Goal: Communication & Community: Answer question/provide support

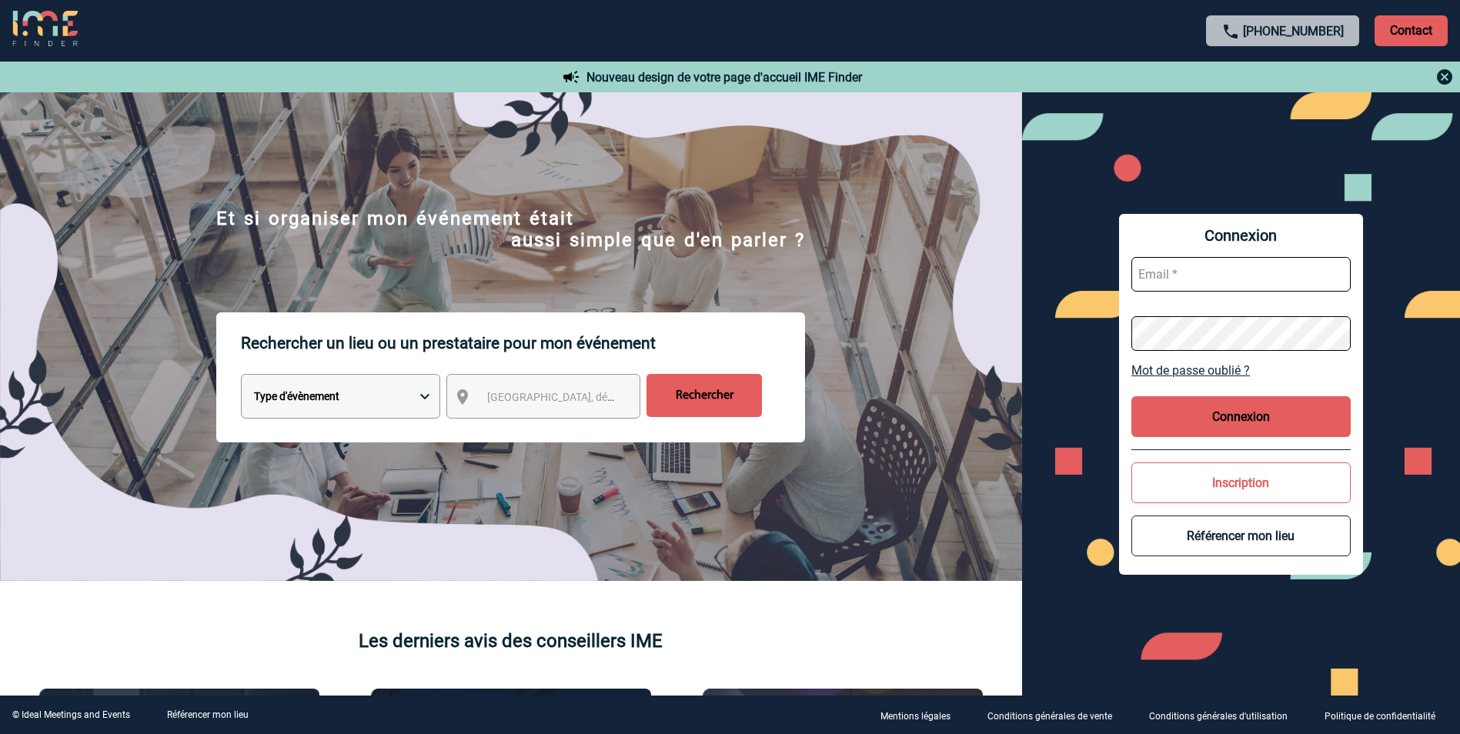
click at [578, 399] on span "[GEOGRAPHIC_DATA], département, région..." at bounding box center [594, 397] width 214 height 12
click at [1213, 274] on input "text" at bounding box center [1240, 274] width 219 height 35
paste input "valerie.martin@arkema.com"
type input "valerie.martin@arkema.com"
click at [1240, 416] on button "Connexion" at bounding box center [1240, 416] width 219 height 41
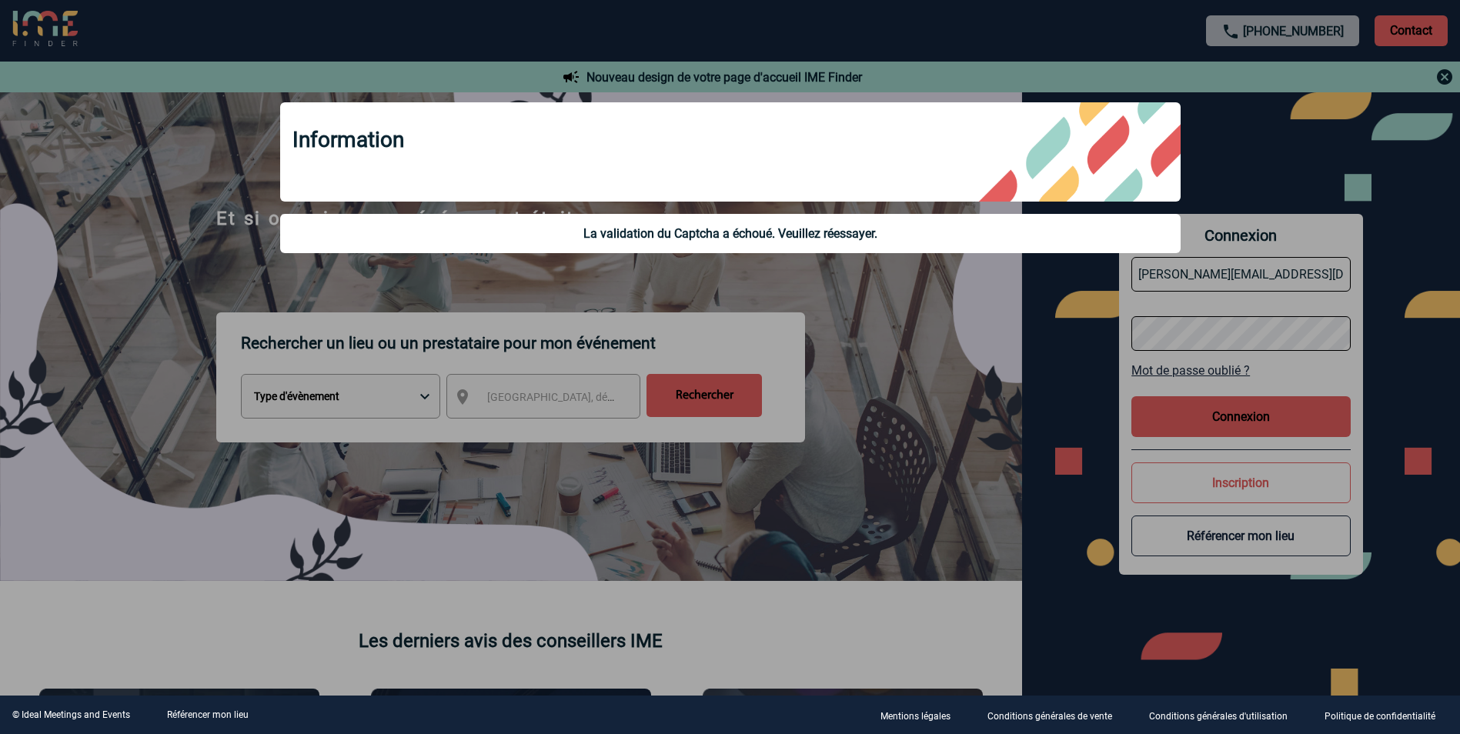
click at [960, 180] on div "Information" at bounding box center [730, 151] width 900 height 99
click at [955, 327] on div at bounding box center [730, 367] width 1460 height 734
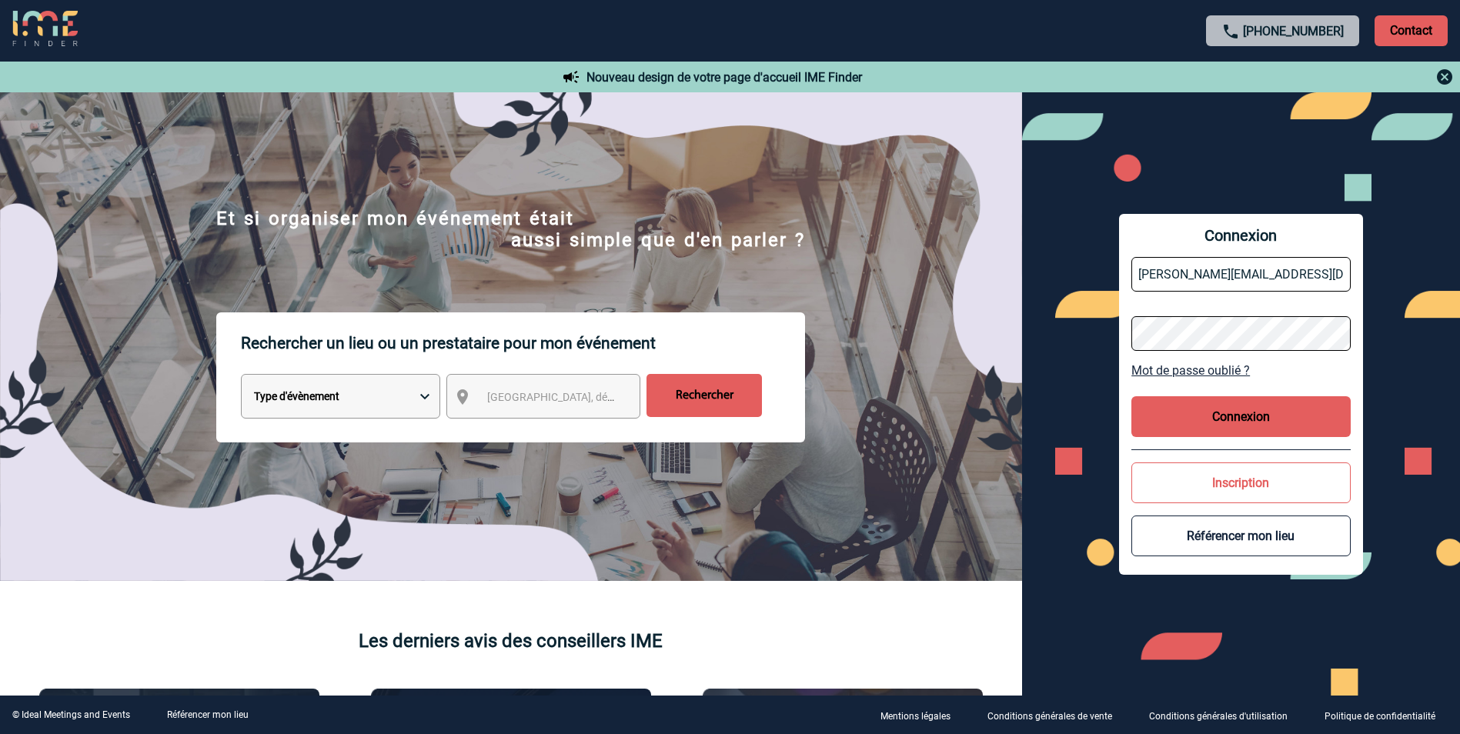
click at [1243, 410] on button "Connexion" at bounding box center [1240, 416] width 219 height 41
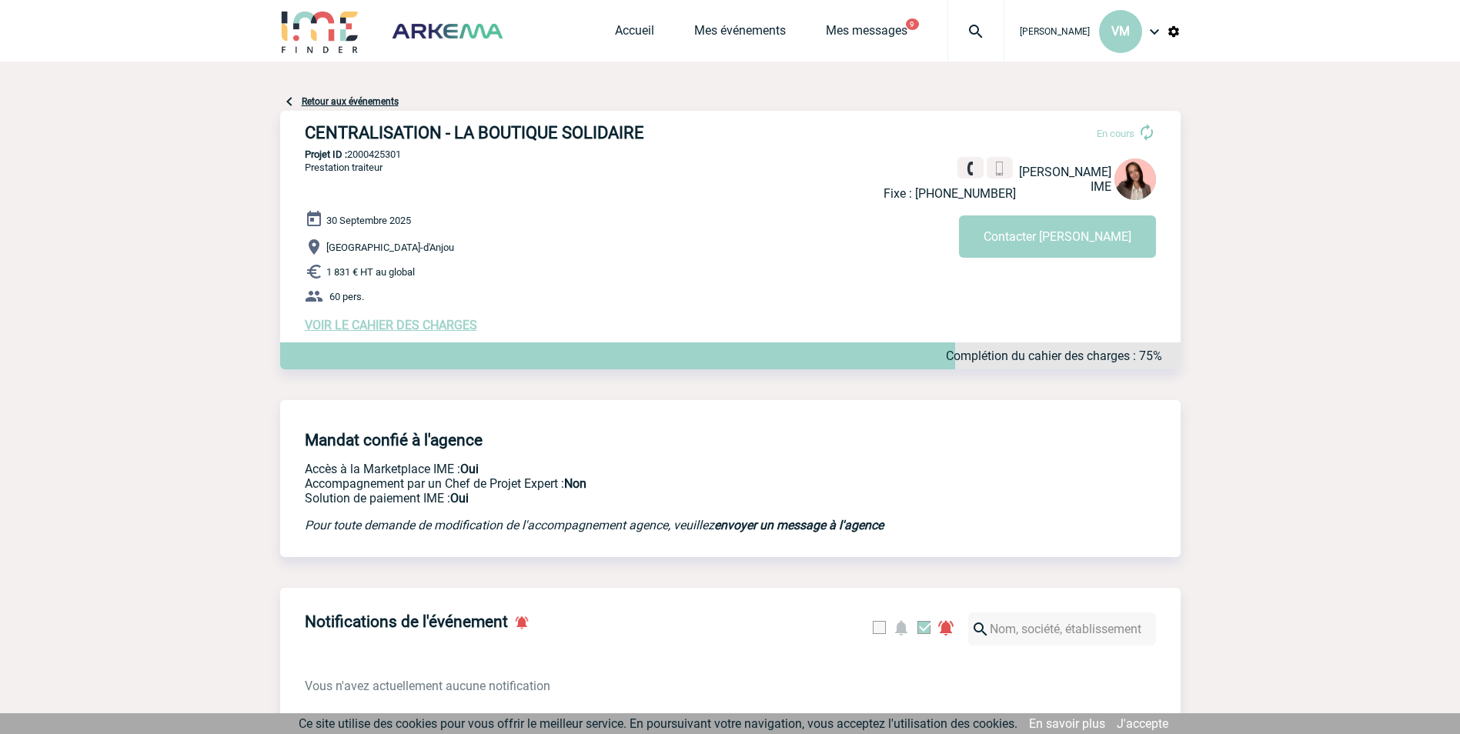
drag, startPoint x: 423, startPoint y: 326, endPoint x: 429, endPoint y: 339, distance: 13.8
click at [423, 326] on span "VOIR LE CAHIER DES CHARGES" at bounding box center [391, 325] width 172 height 15
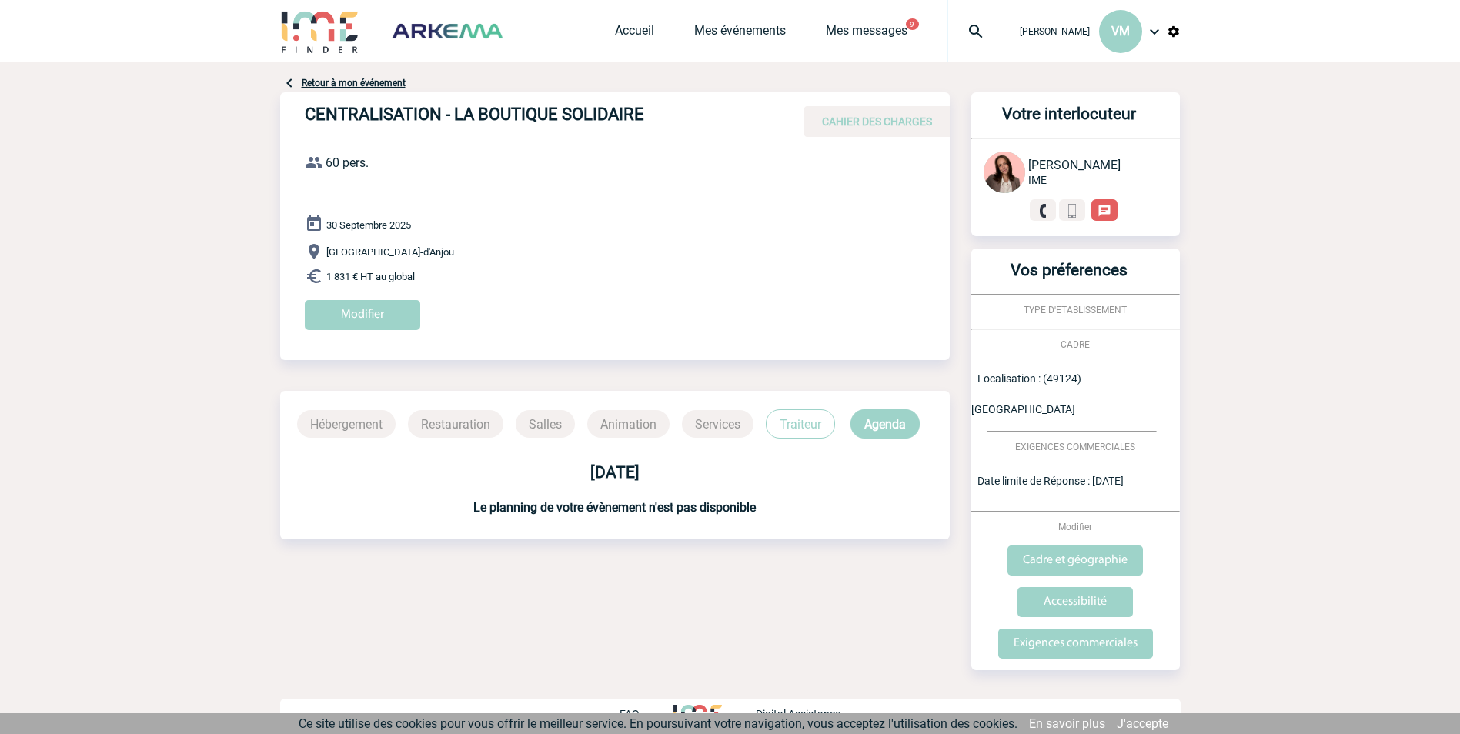
click at [377, 82] on link "Retour à mon événement" at bounding box center [354, 83] width 104 height 11
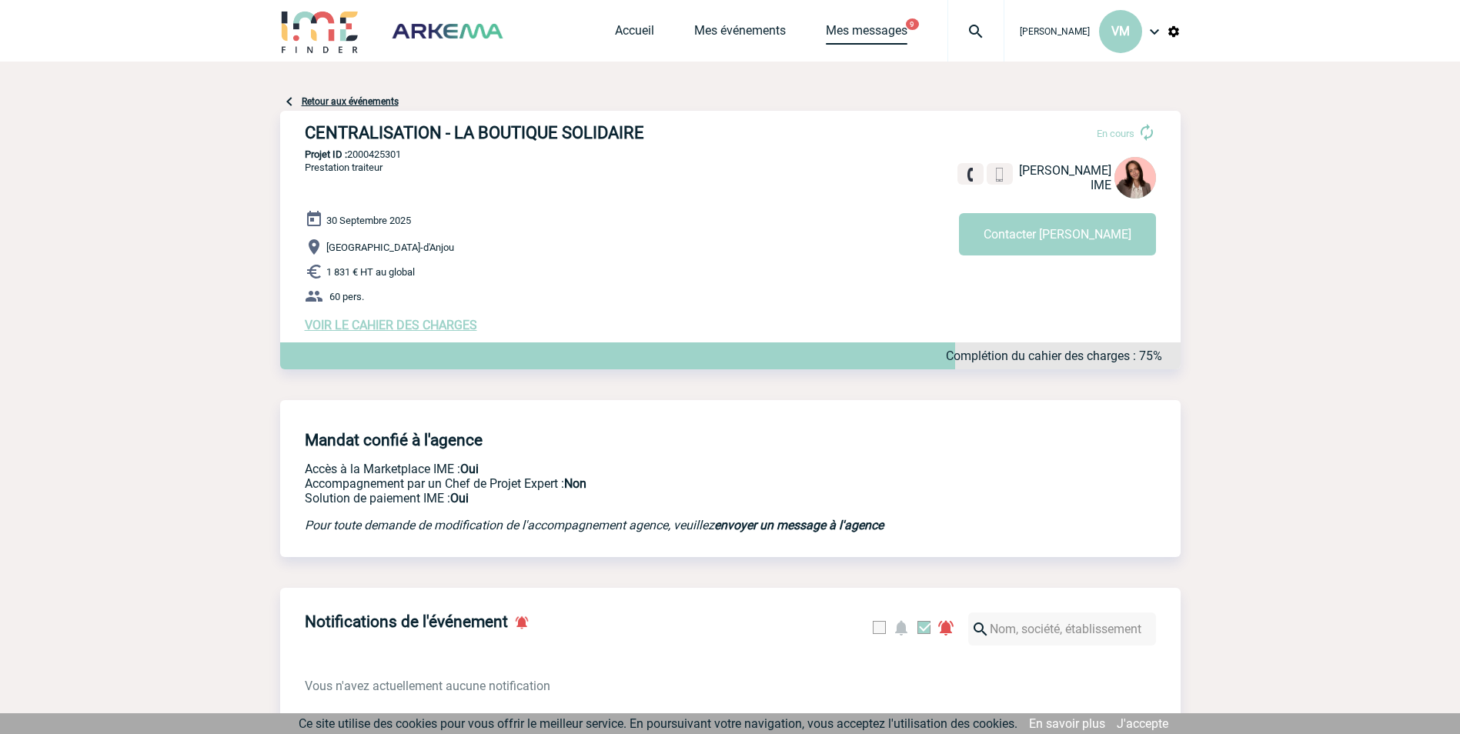
click at [863, 31] on link "Mes messages" at bounding box center [867, 34] width 82 height 22
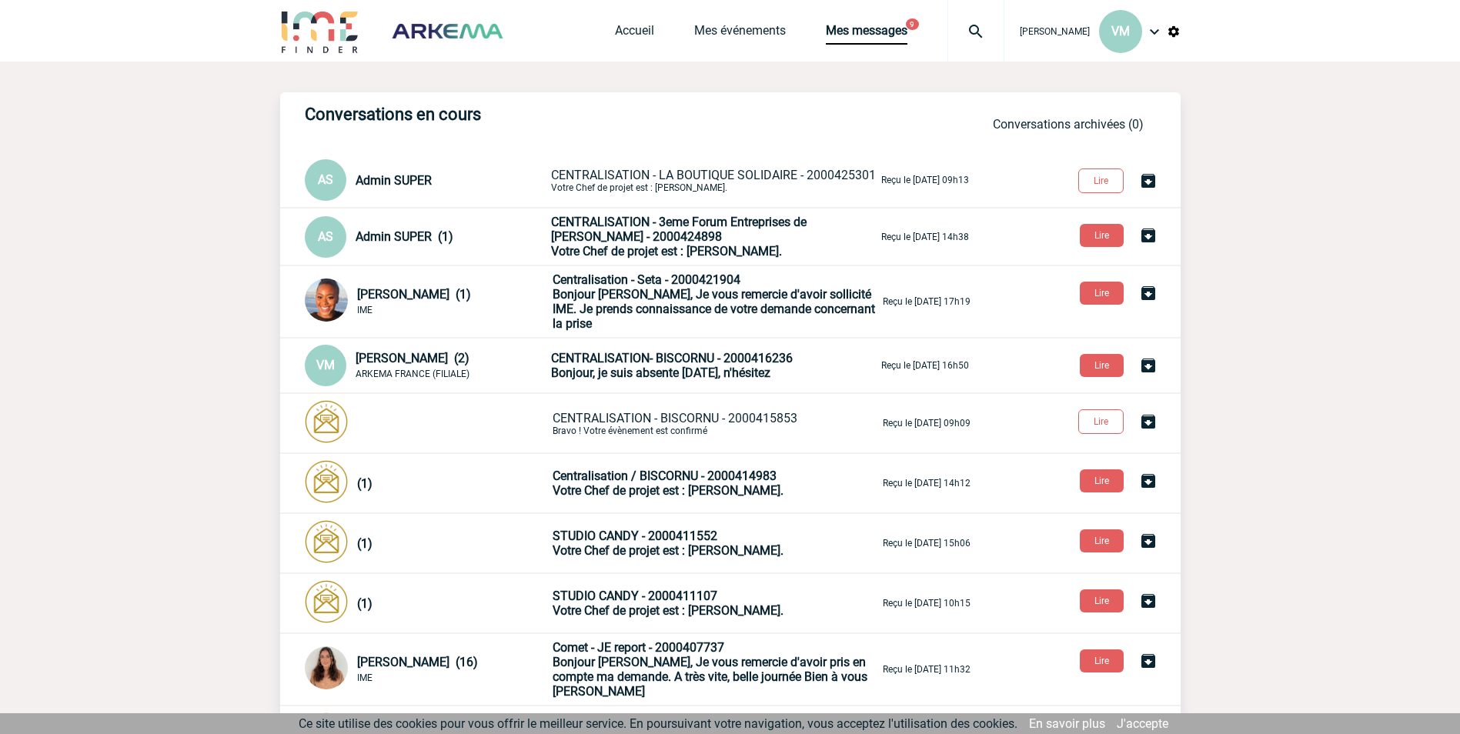
click at [790, 177] on span "CENTRALISATION - LA BOUTIQUE SOLIDAIRE - 2000425301" at bounding box center [713, 175] width 325 height 15
click at [1110, 184] on button "Lire" at bounding box center [1100, 181] width 45 height 25
click at [1007, 122] on link "Conversations archivées (0)" at bounding box center [1068, 124] width 151 height 15
click at [611, 29] on div "[PERSON_NAME] VM Accueil Mes événements 9" at bounding box center [730, 32] width 900 height 65
click at [631, 29] on link "Accueil" at bounding box center [634, 34] width 39 height 22
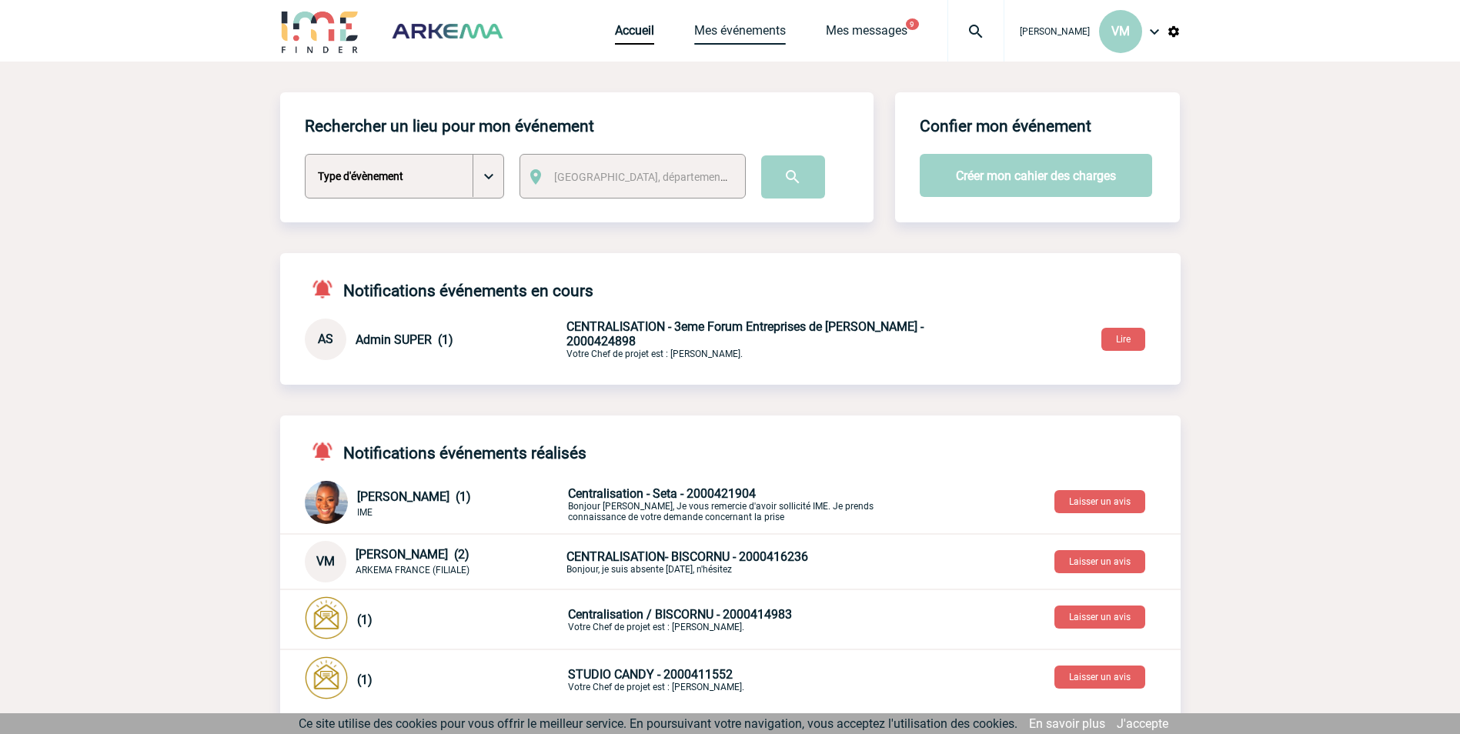
click at [724, 33] on link "Mes événements" at bounding box center [740, 34] width 92 height 22
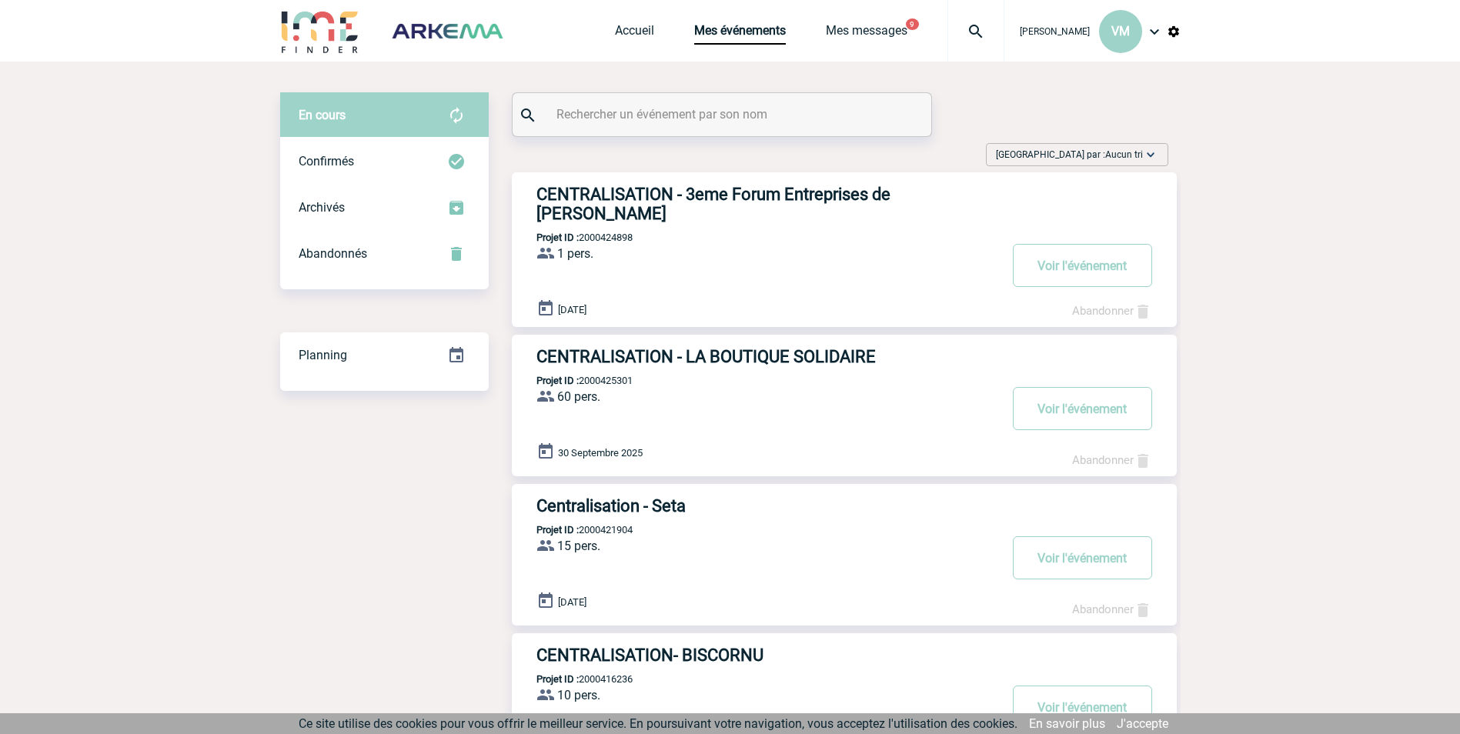
click at [609, 452] on span "30 Septembre 2025" at bounding box center [600, 453] width 85 height 12
click at [549, 459] on img at bounding box center [545, 451] width 18 height 18
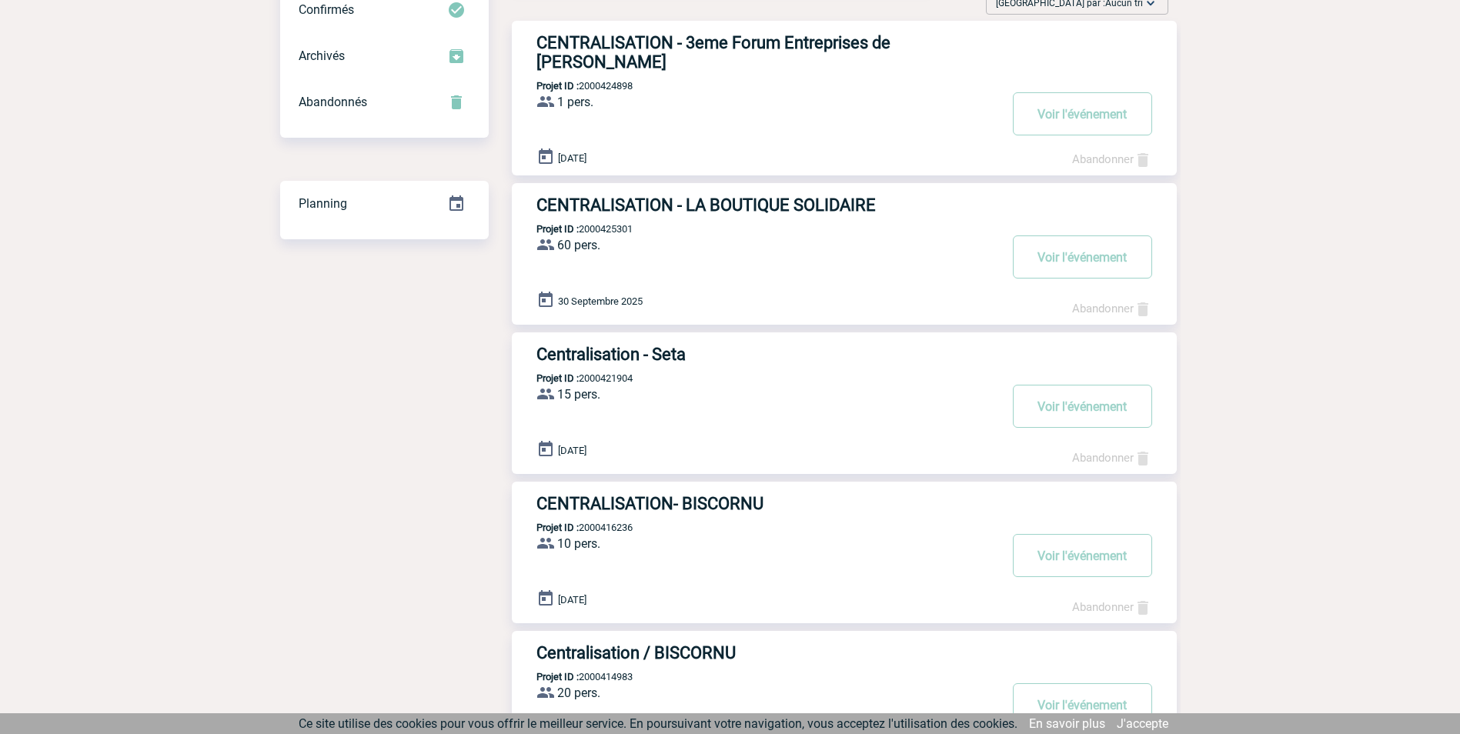
scroll to position [77, 0]
